Goal: Find contact information: Find contact information

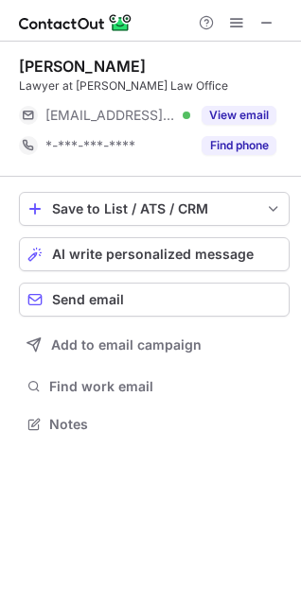
scroll to position [411, 301]
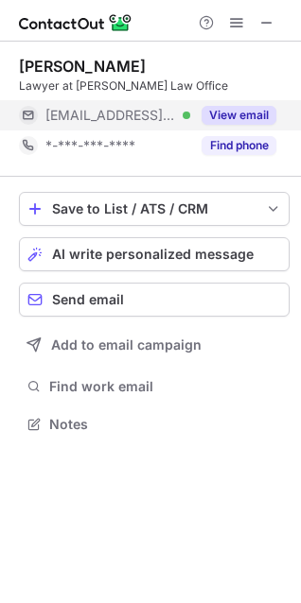
click at [236, 118] on button "View email" at bounding box center [238, 115] width 75 height 19
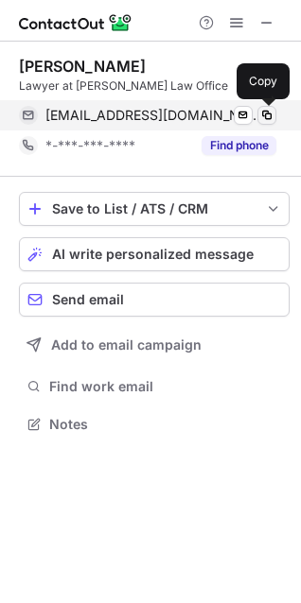
click at [265, 118] on span at bounding box center [266, 115] width 15 height 15
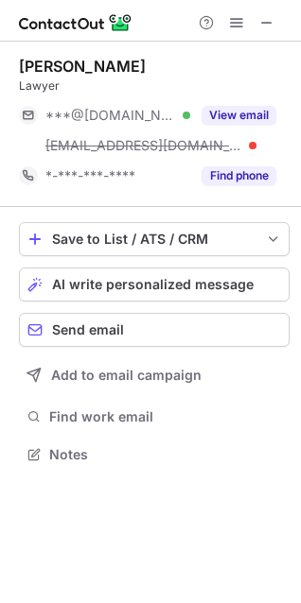
scroll to position [441, 301]
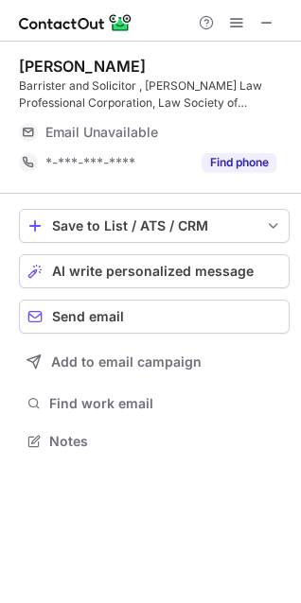
scroll to position [417, 301]
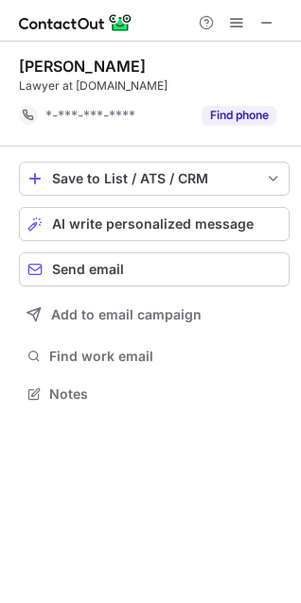
scroll to position [381, 301]
